Goal: Information Seeking & Learning: Learn about a topic

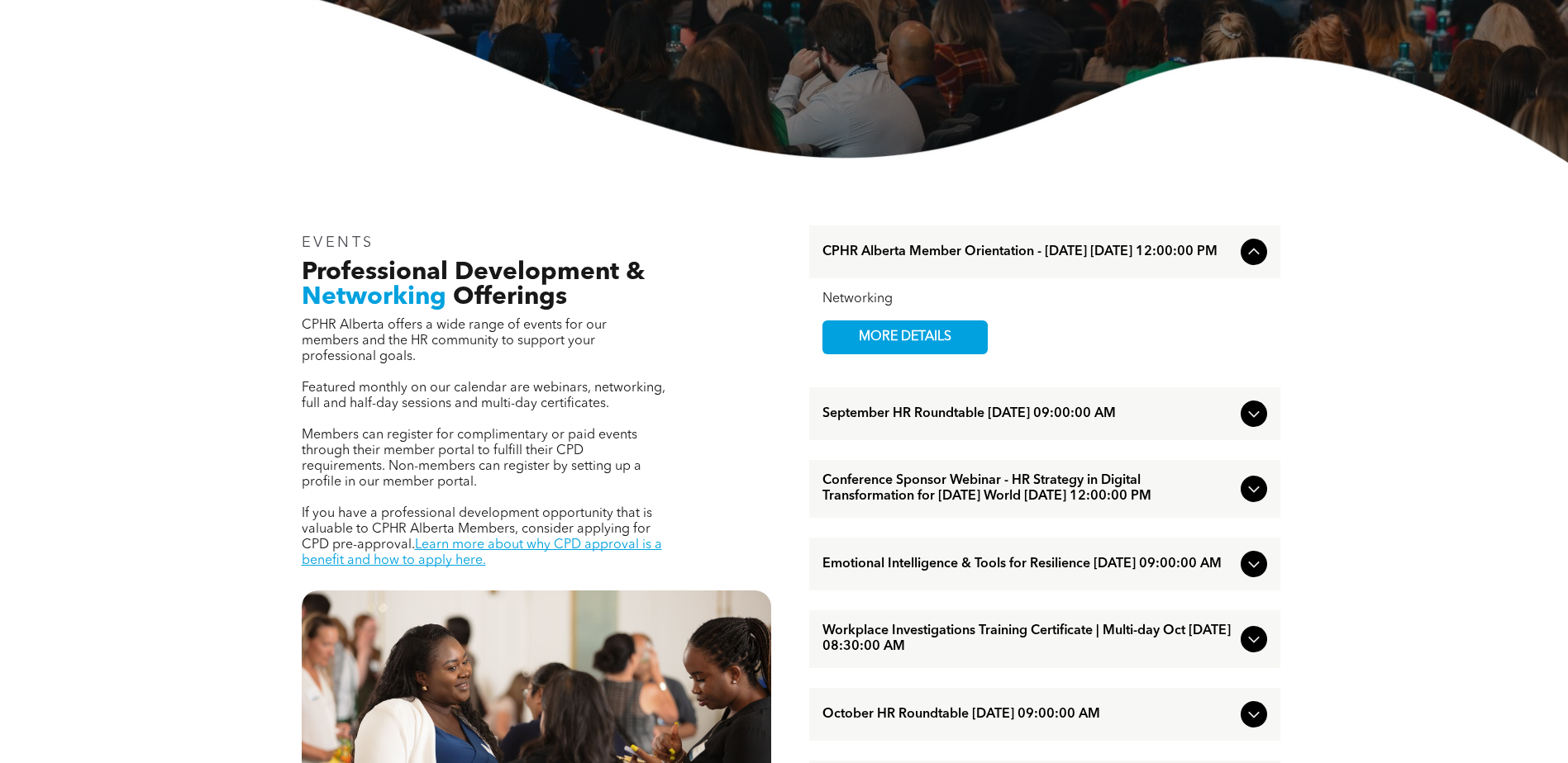
scroll to position [413, 0]
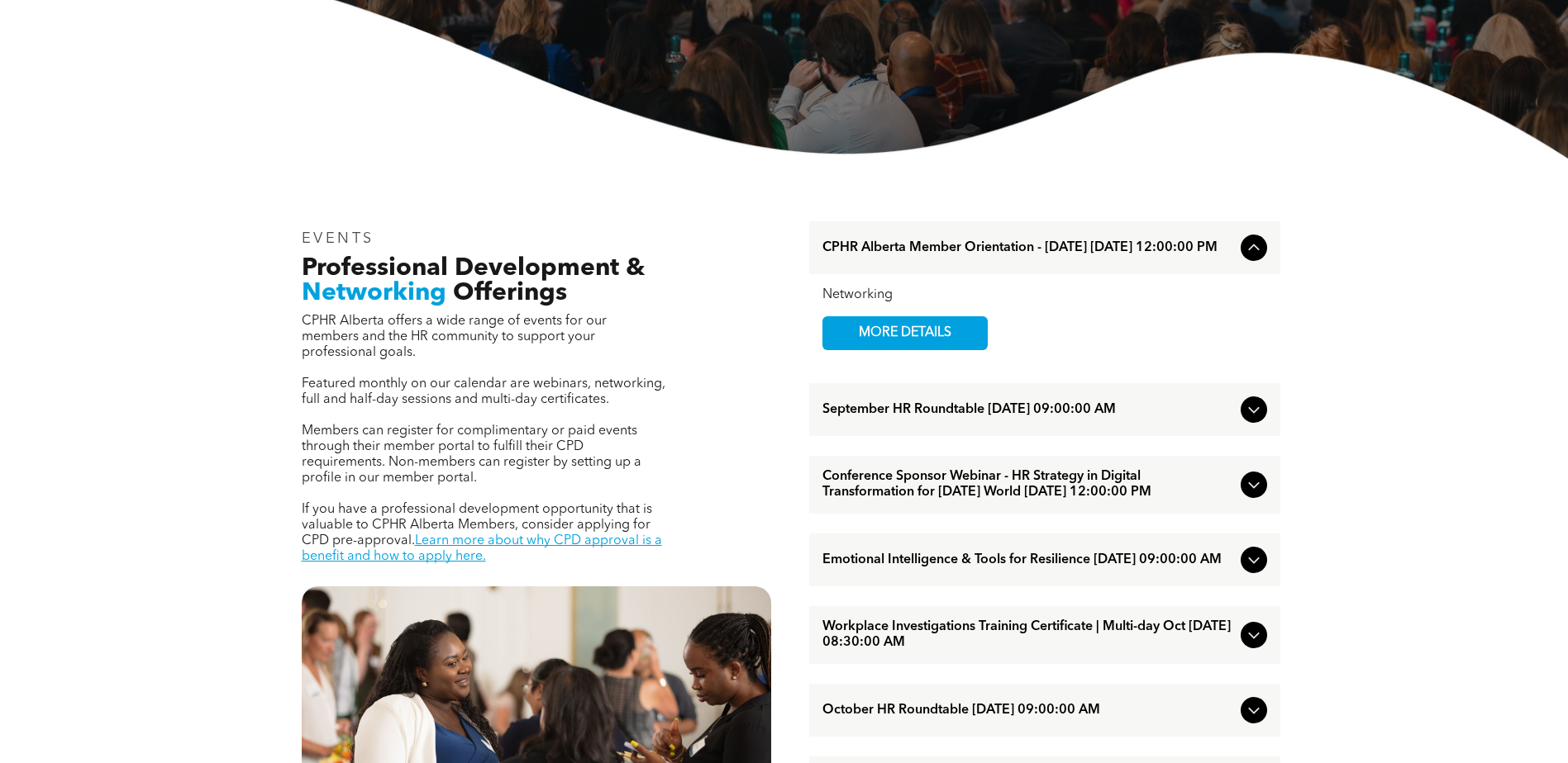
click at [1251, 411] on icon at bounding box center [1253, 409] width 19 height 19
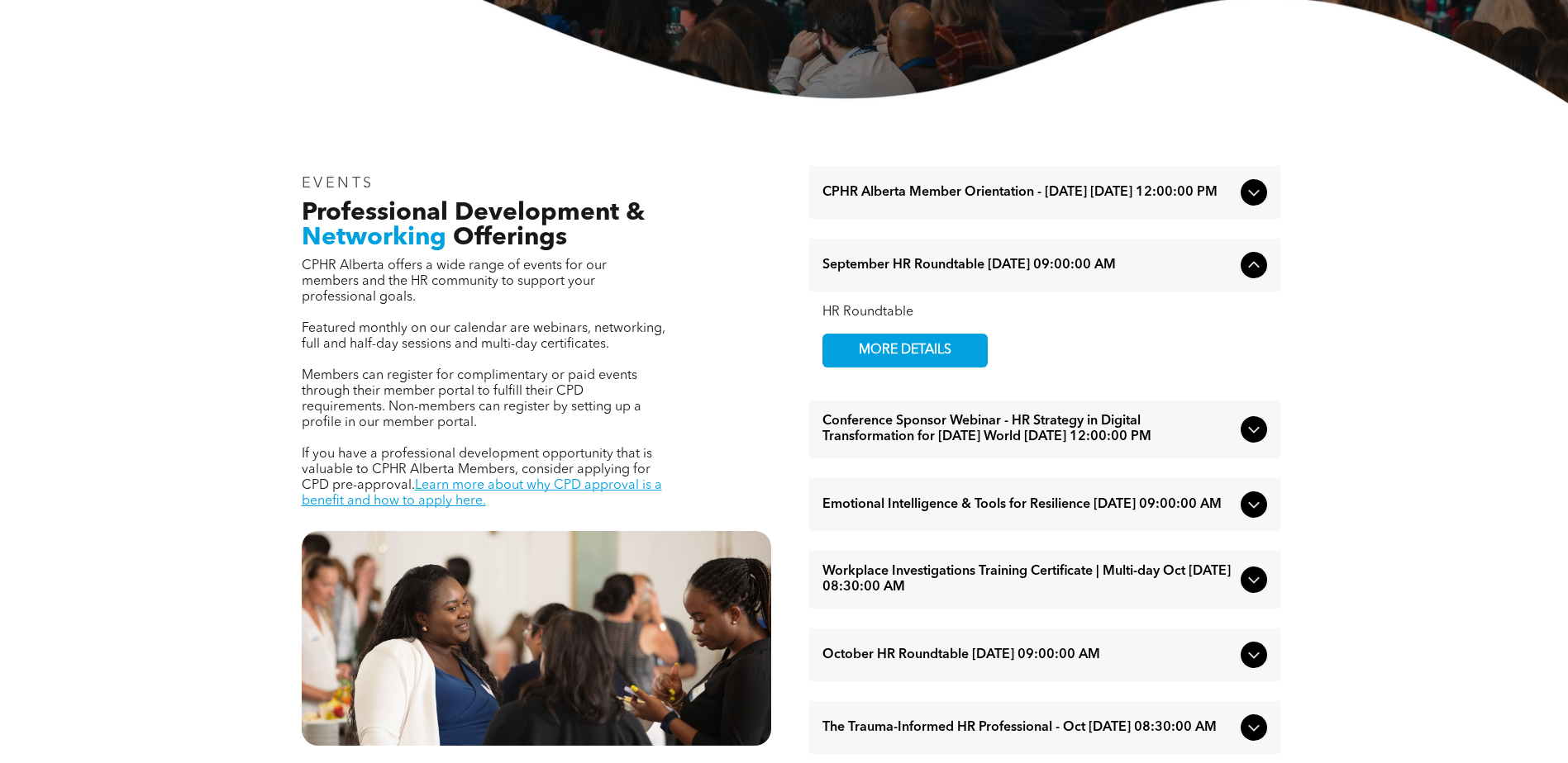
scroll to position [578, 0]
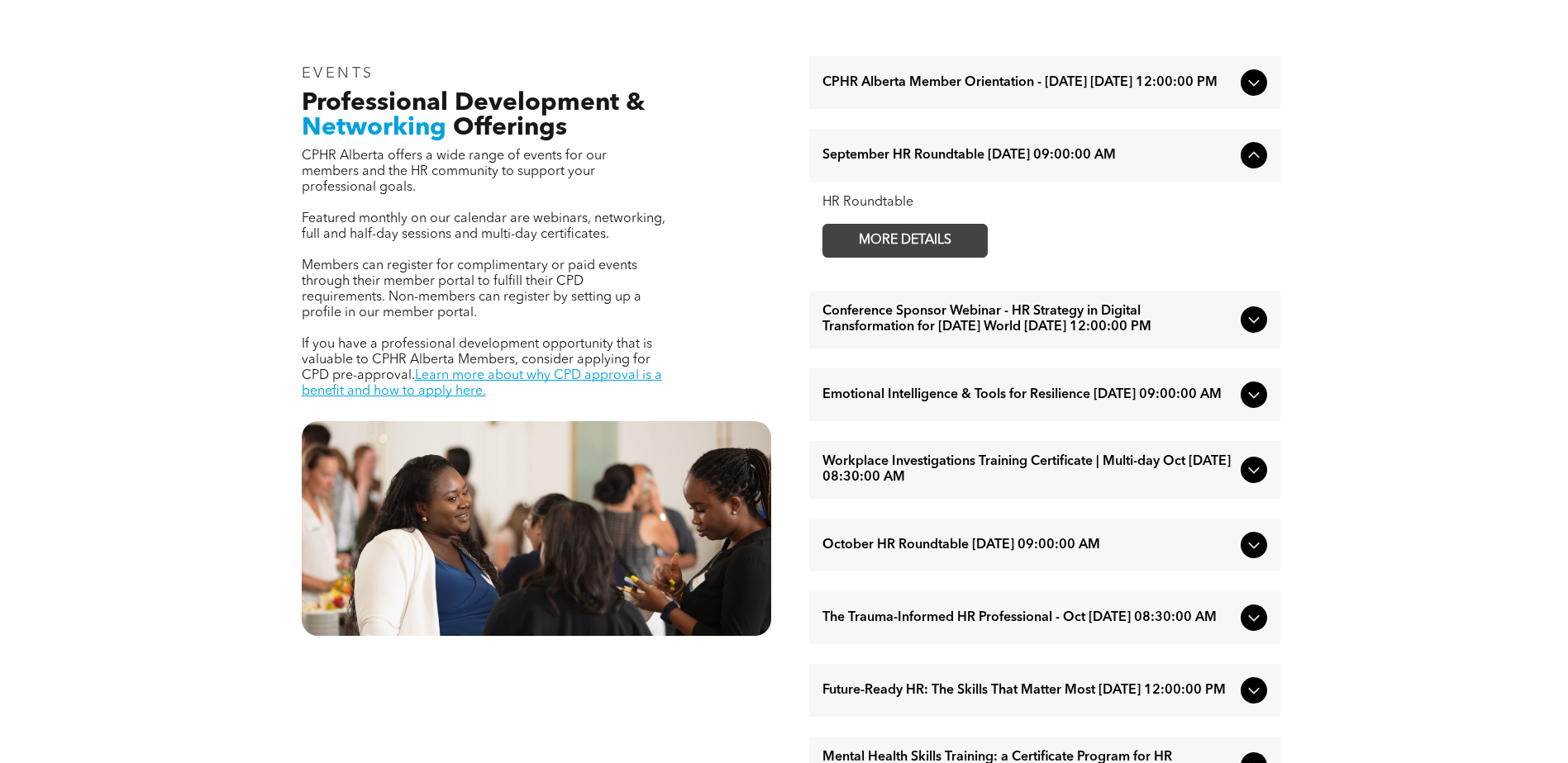
click at [940, 249] on span "MORE DETAILS" at bounding box center [904, 241] width 130 height 32
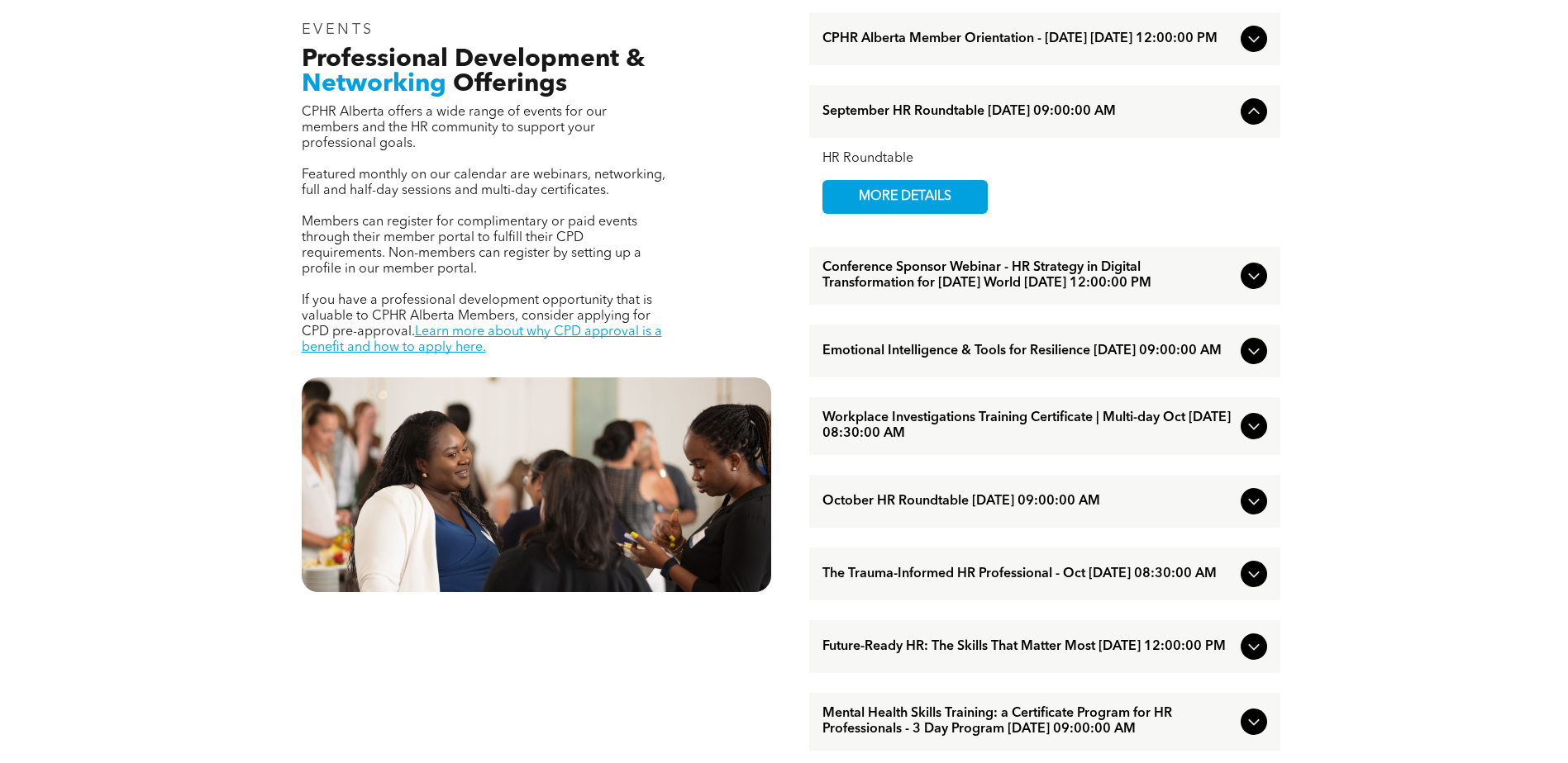
scroll to position [661, 0]
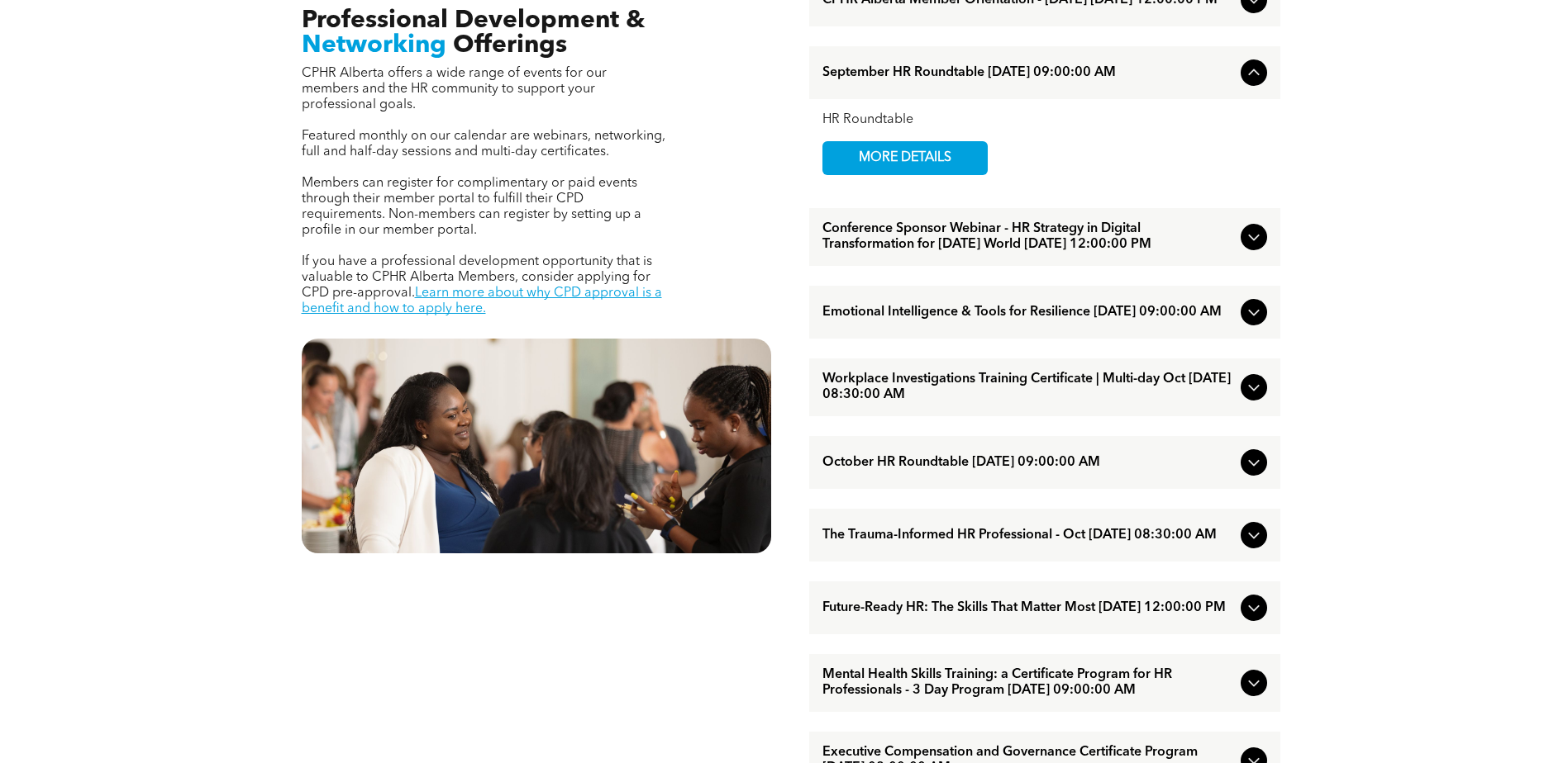
click at [1049, 471] on span "October HR Roundtable [DATE] 09:00:00 AM" at bounding box center [1028, 462] width 412 height 16
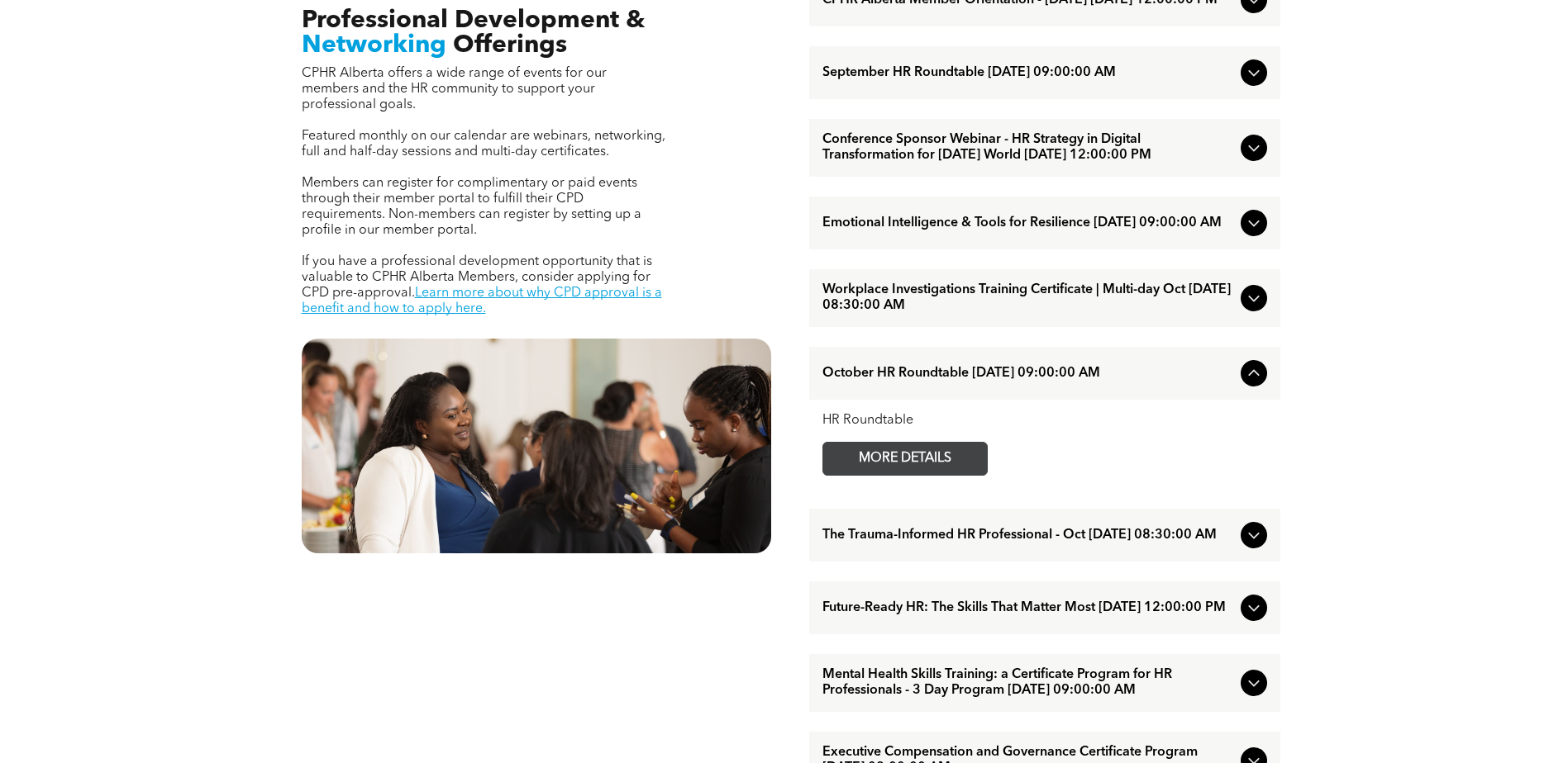
click at [910, 475] on span "MORE DETAILS" at bounding box center [904, 459] width 130 height 32
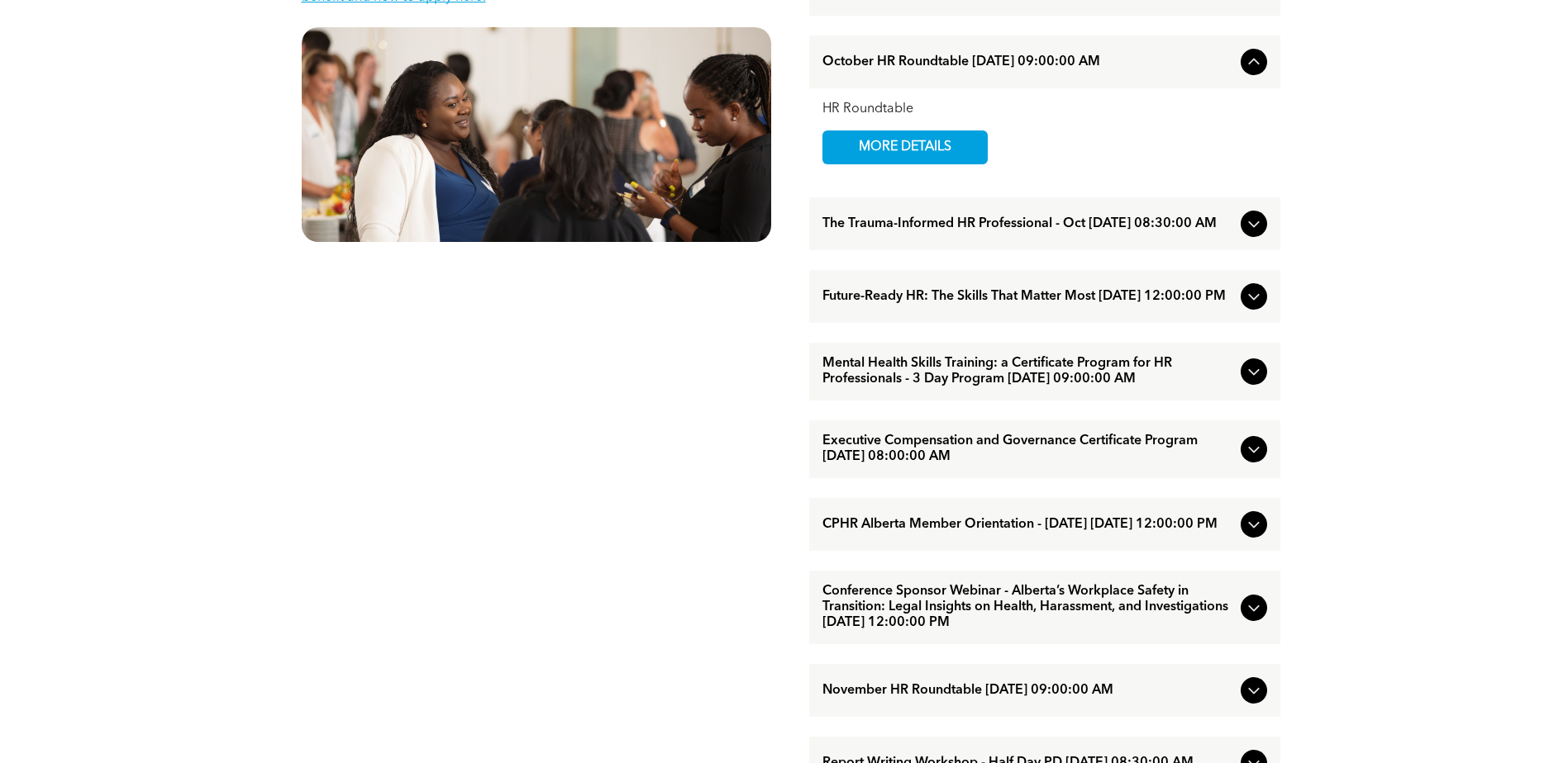
scroll to position [992, 0]
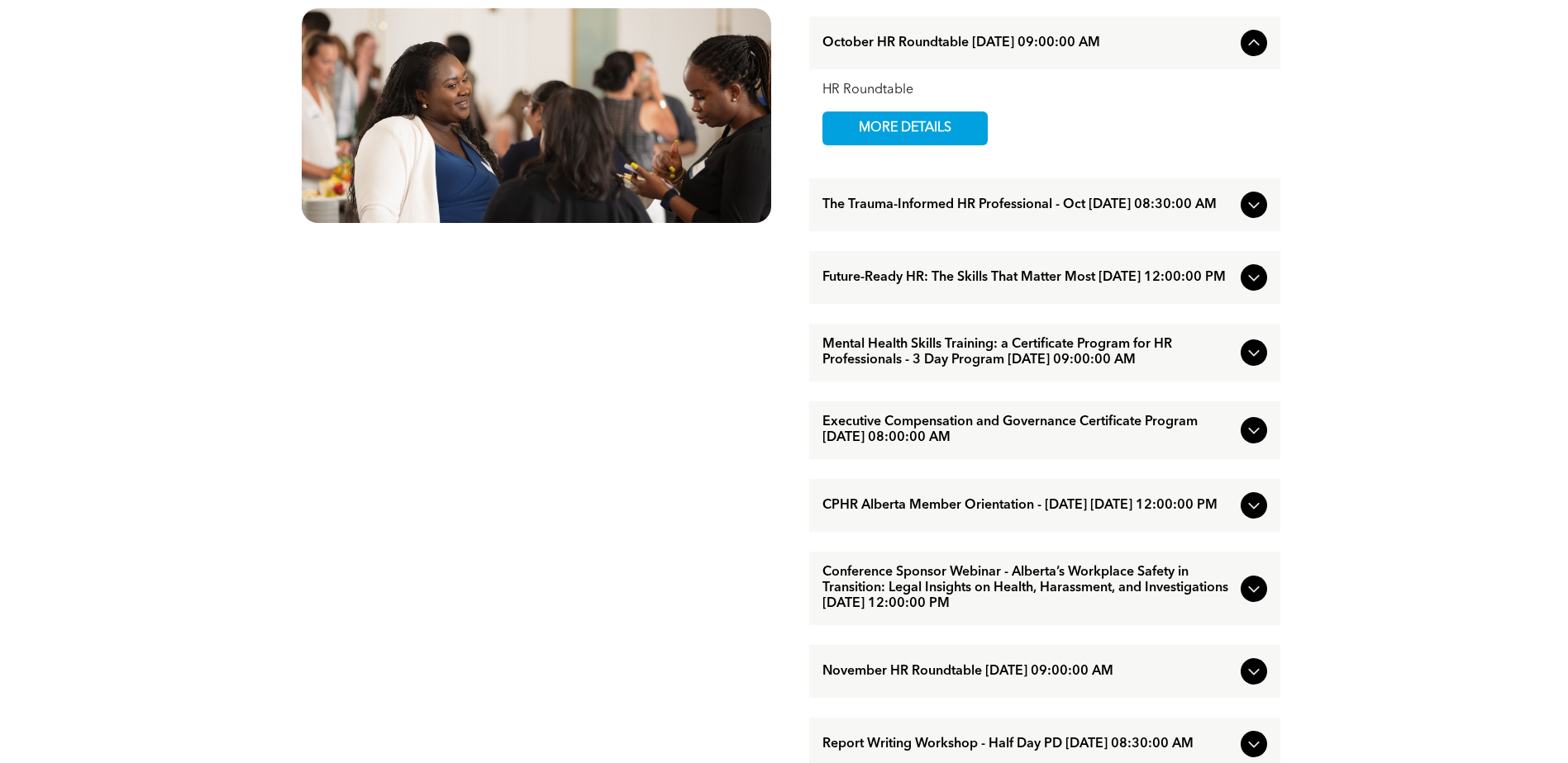
click at [1024, 447] on span "Executive Compensation and Governance Certificate Program [DATE] 08:00:00 AM" at bounding box center [1028, 431] width 412 height 31
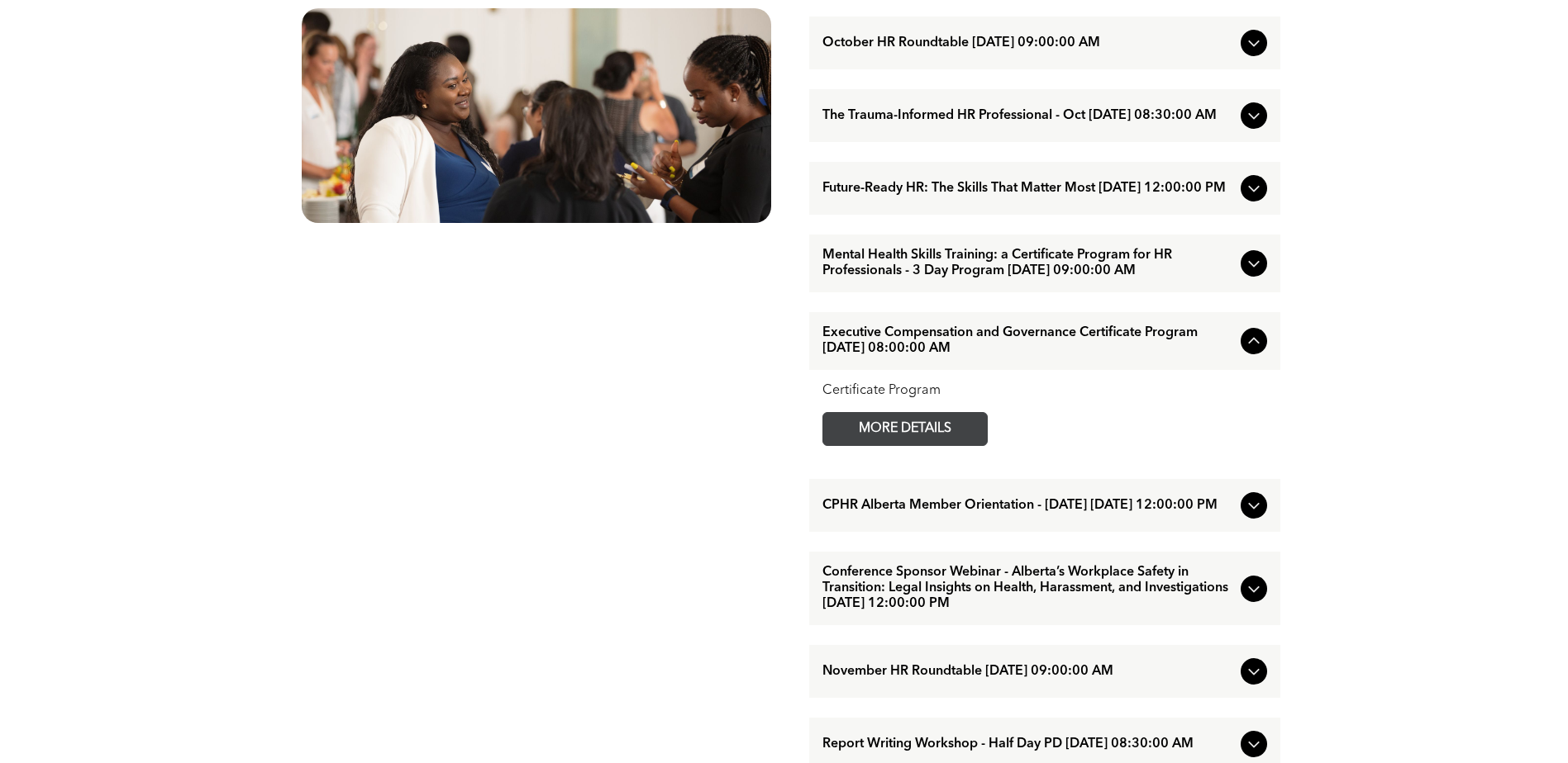
click at [878, 446] on span "MORE DETAILS" at bounding box center [904, 429] width 130 height 32
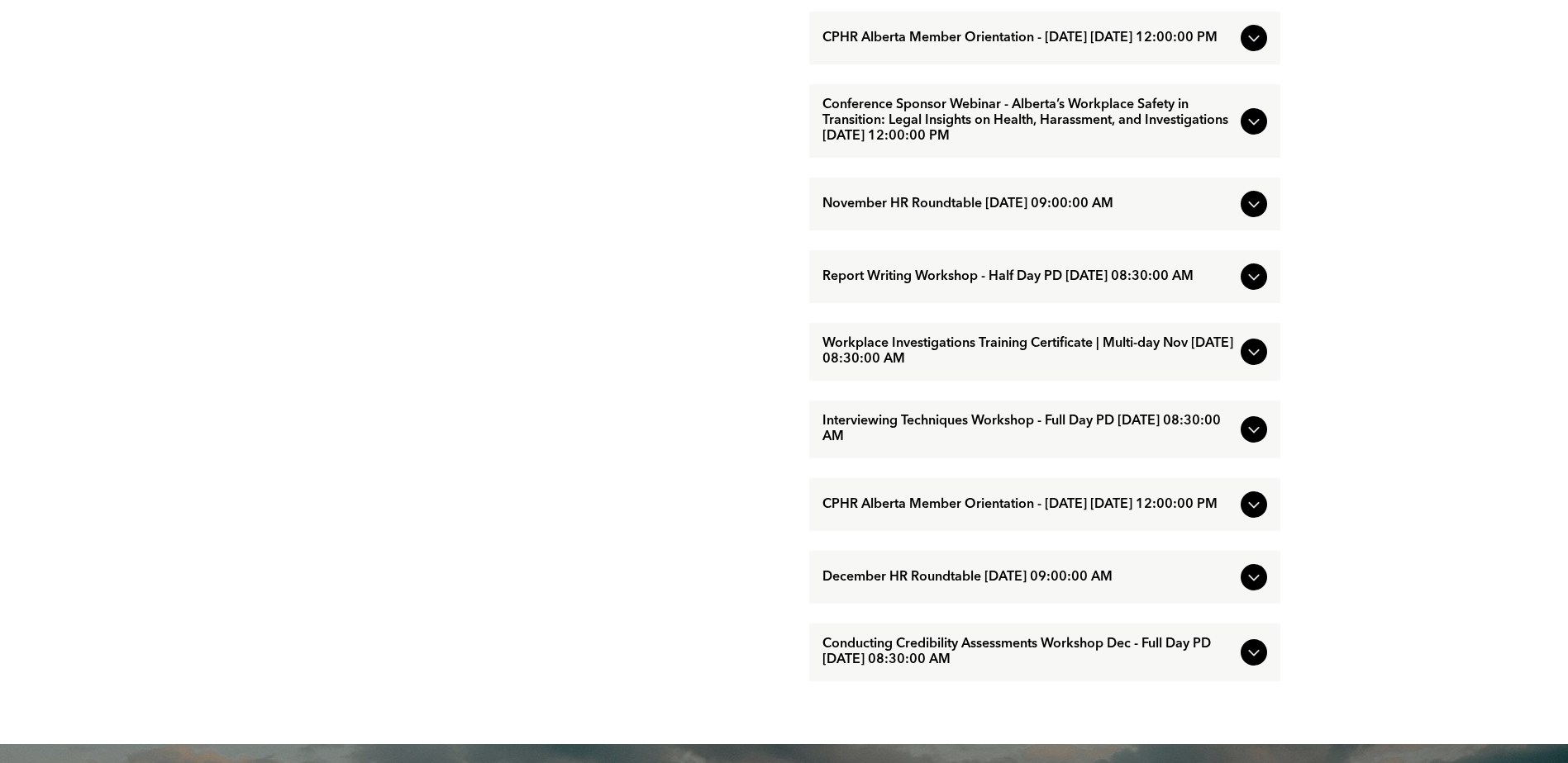
scroll to position [1487, 0]
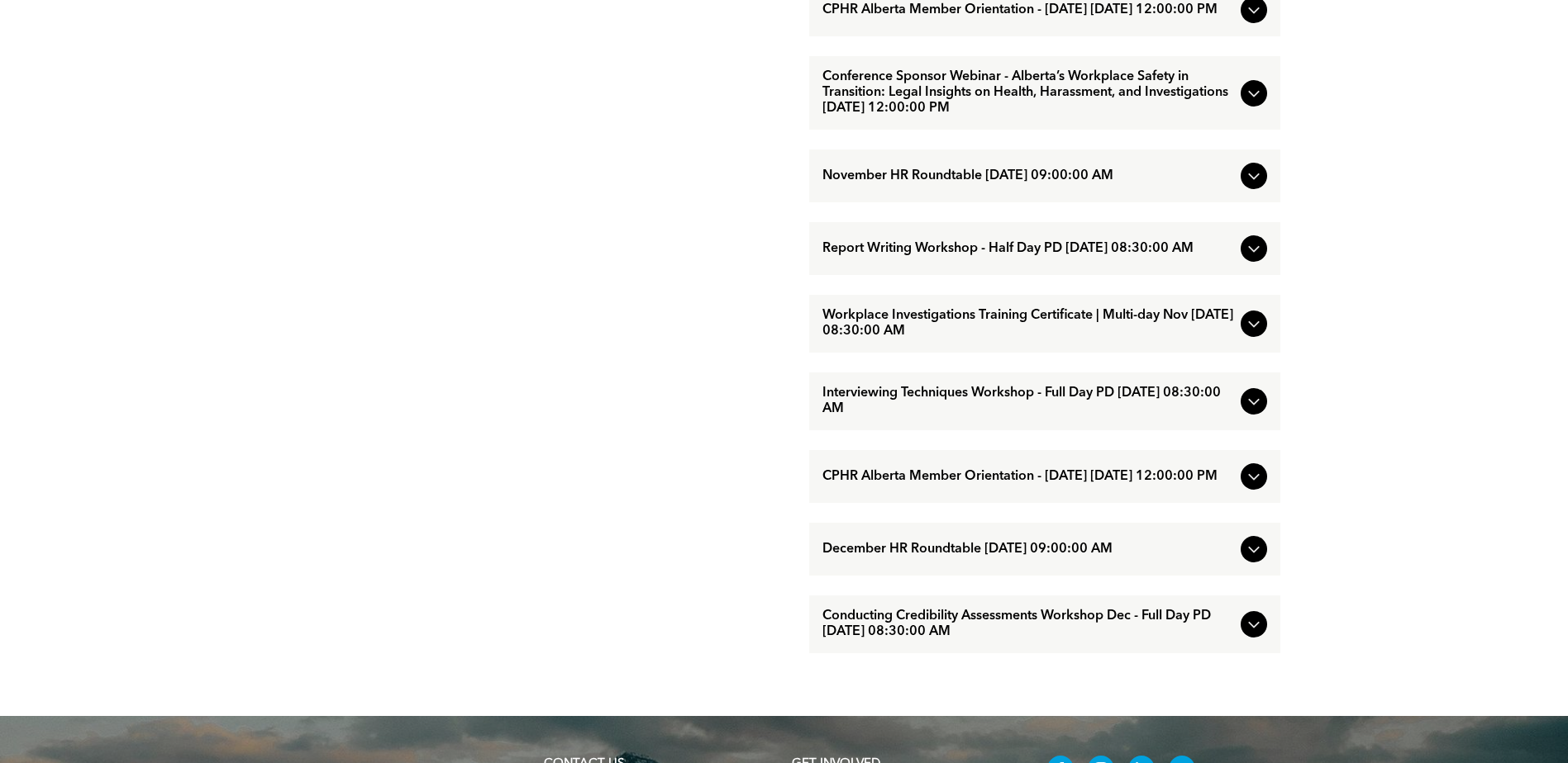
click at [992, 557] on span "December HR Roundtable [DATE] 09:00:00 AM" at bounding box center [1028, 549] width 412 height 16
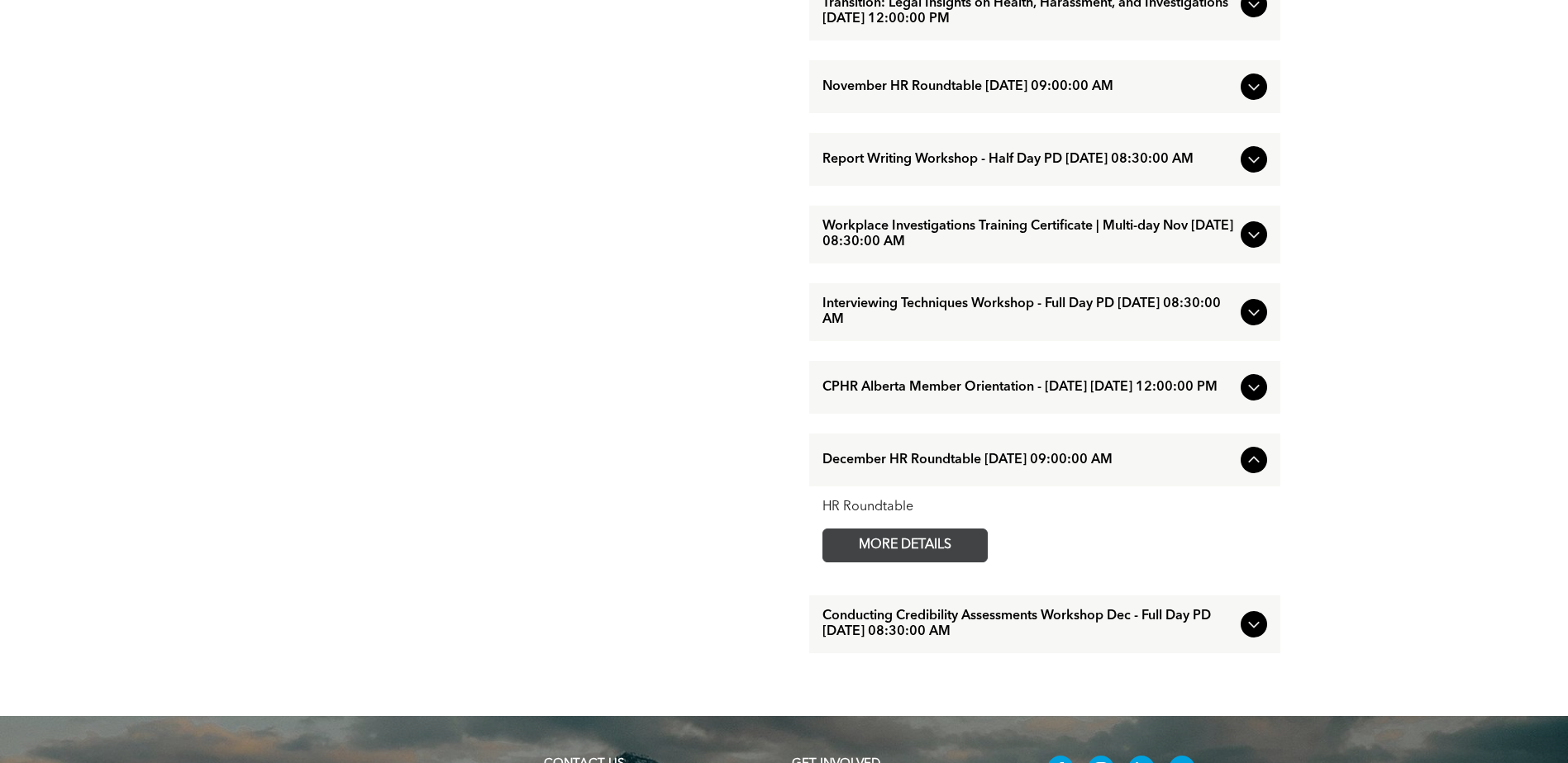
click at [964, 562] on span "MORE DETAILS" at bounding box center [904, 545] width 130 height 32
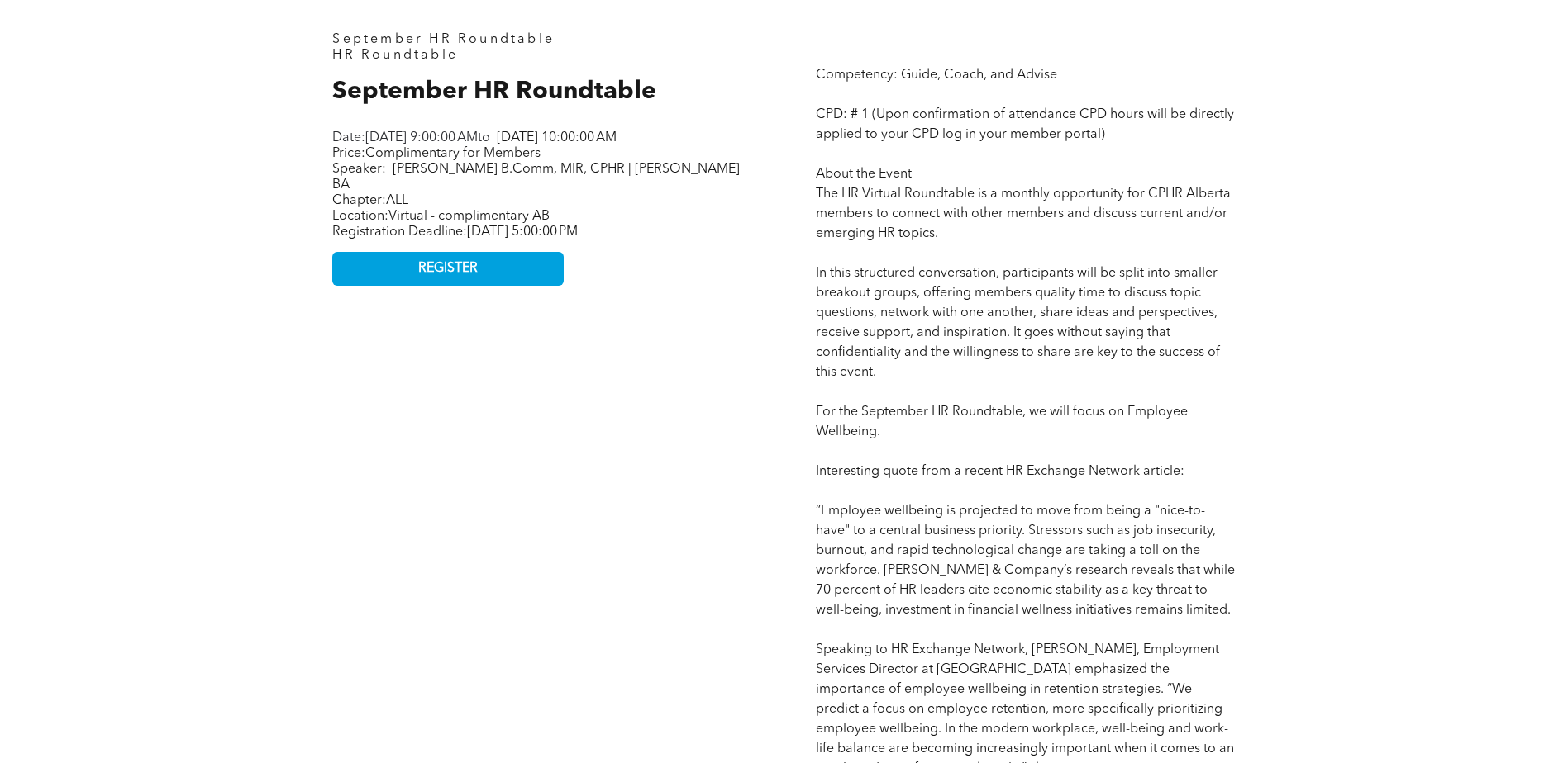
scroll to position [909, 0]
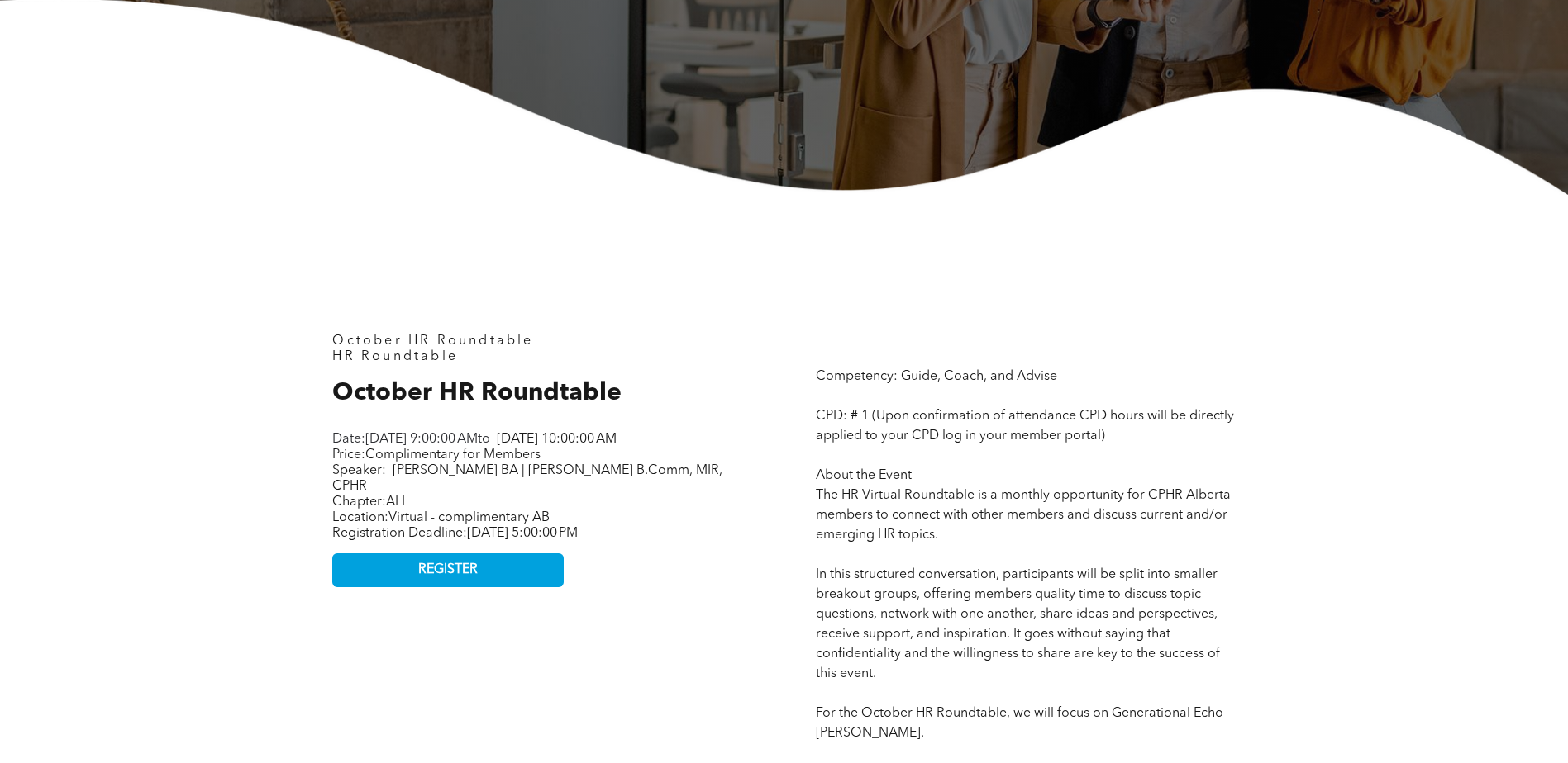
scroll to position [578, 0]
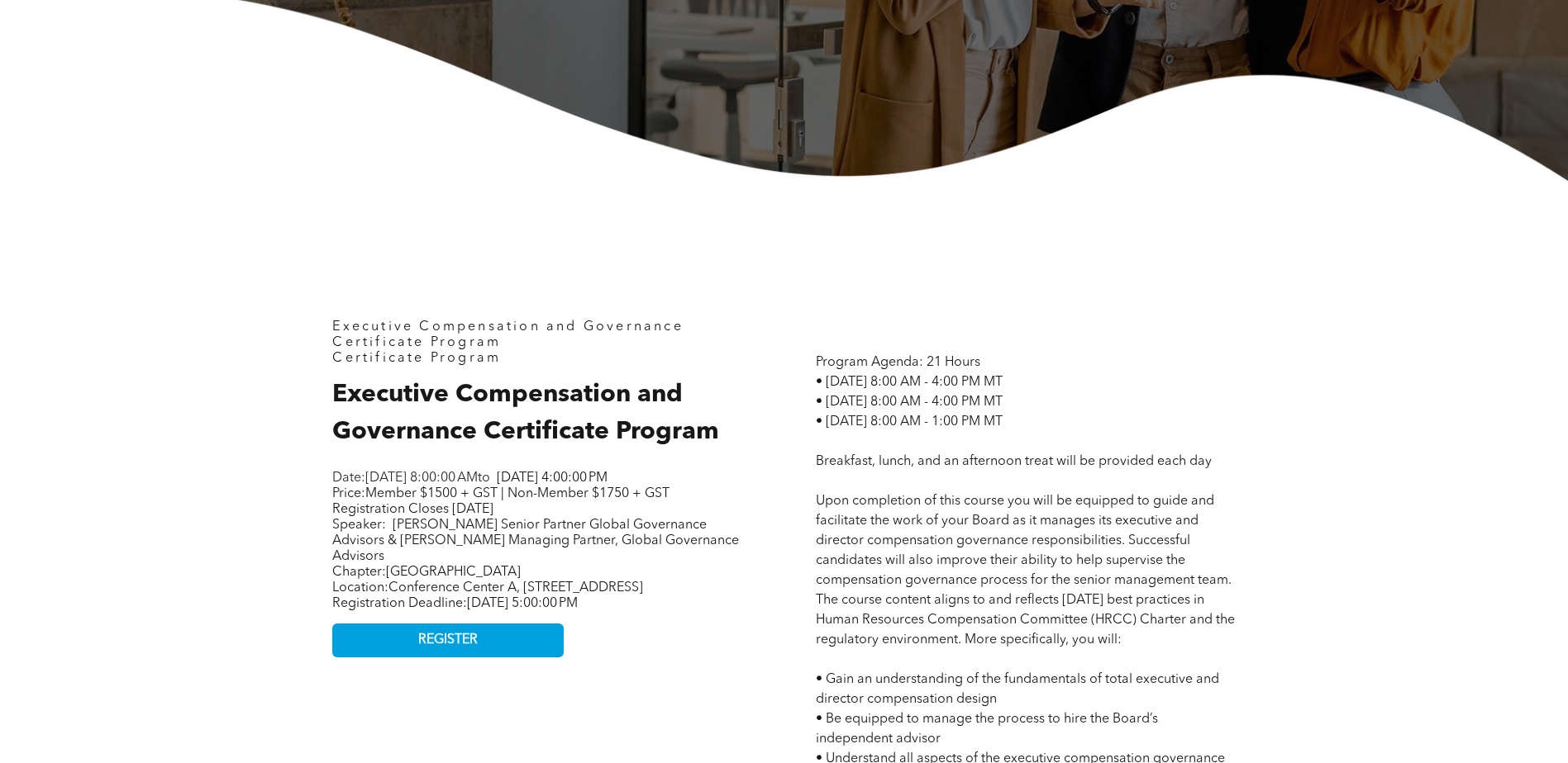
scroll to position [661, 0]
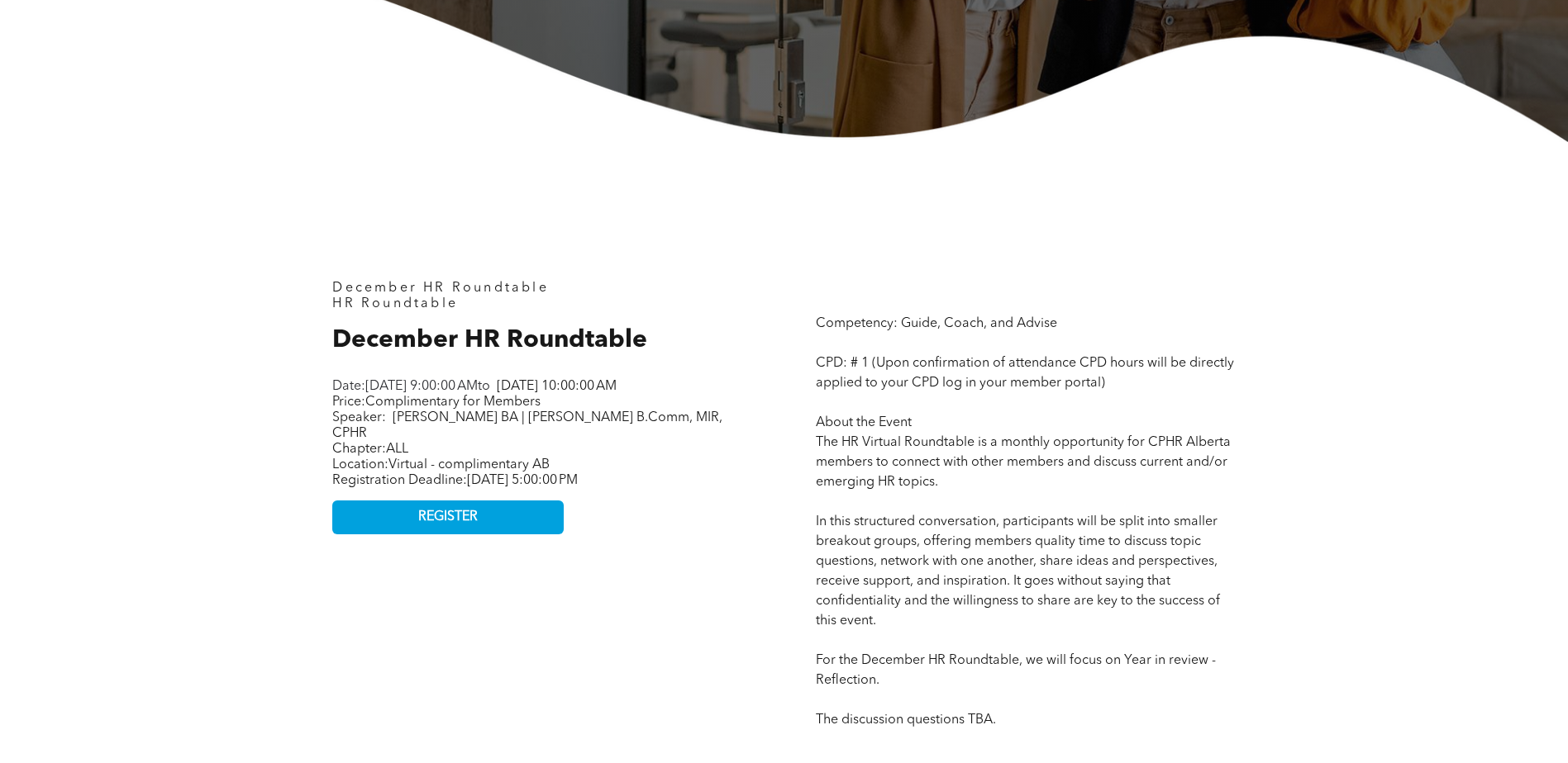
scroll to position [578, 0]
